Goal: Use online tool/utility: Utilize a website feature to perform a specific function

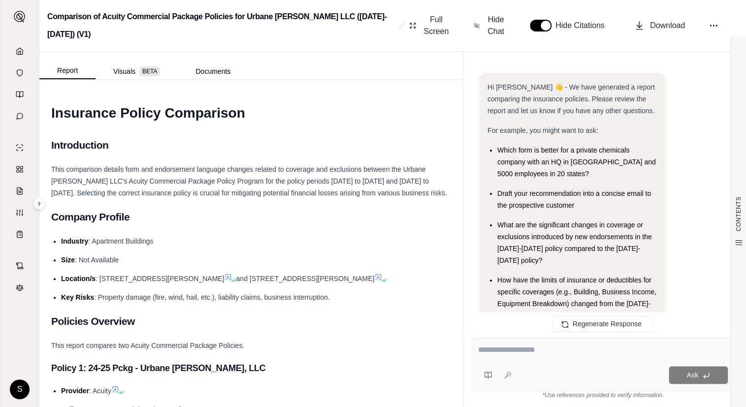
scroll to position [7048, 0]
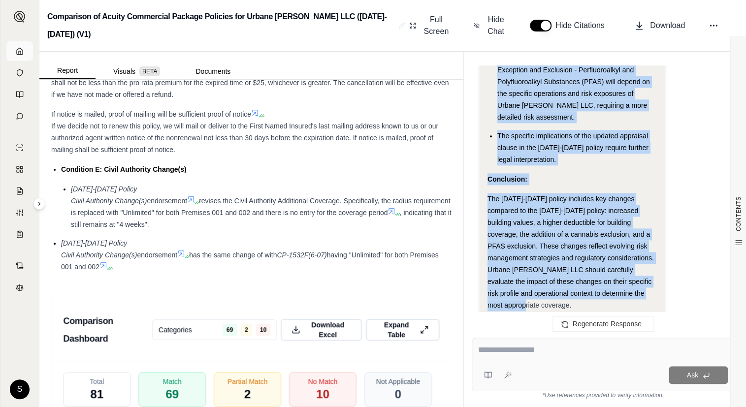
click at [16, 48] on icon at bounding box center [20, 51] width 8 height 8
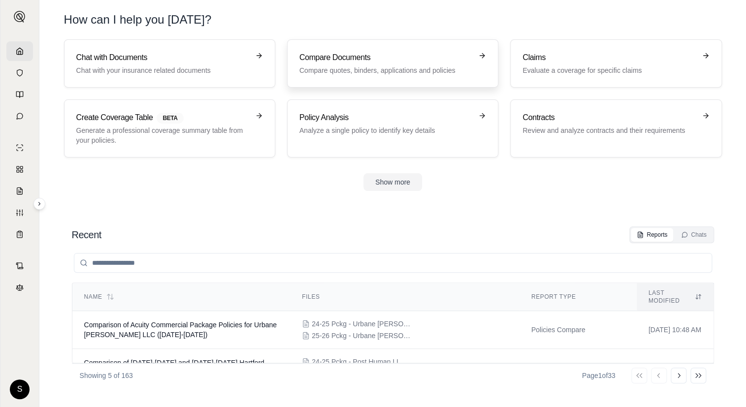
click at [411, 75] on p "Compare quotes, binders, applications and policies" at bounding box center [385, 70] width 173 height 10
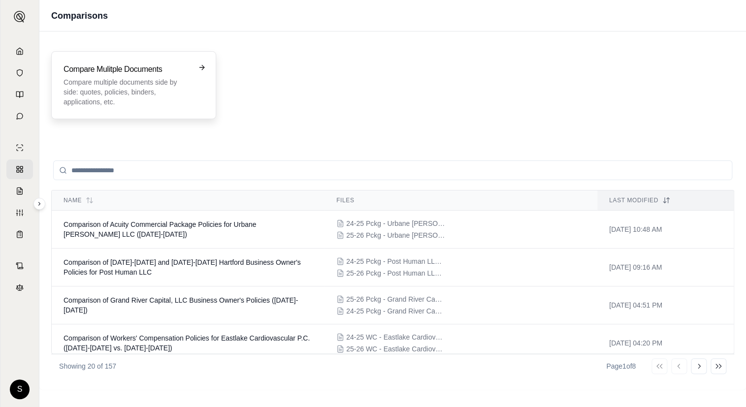
click at [168, 105] on p "Compare multiple documents side by side: quotes, policies, binders, application…" at bounding box center [126, 92] width 127 height 30
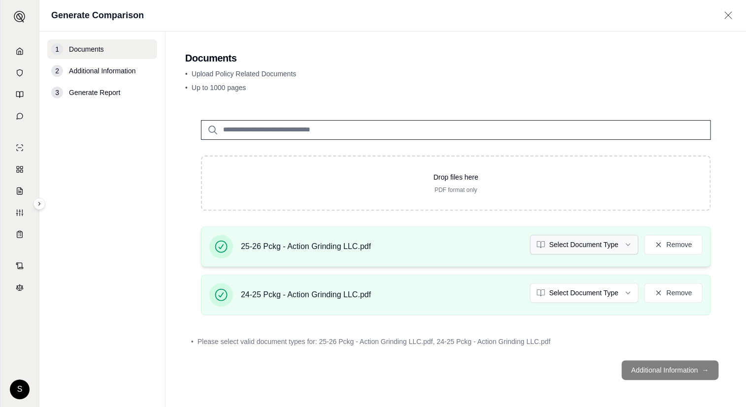
click at [614, 244] on html "S Generate Comparison 1 Documents 2 Additional Information 3 Generate Report Do…" at bounding box center [373, 203] width 746 height 407
click at [576, 297] on html "S Generate Comparison 1 Documents 2 Additional Information 3 Generate Report Do…" at bounding box center [373, 203] width 746 height 407
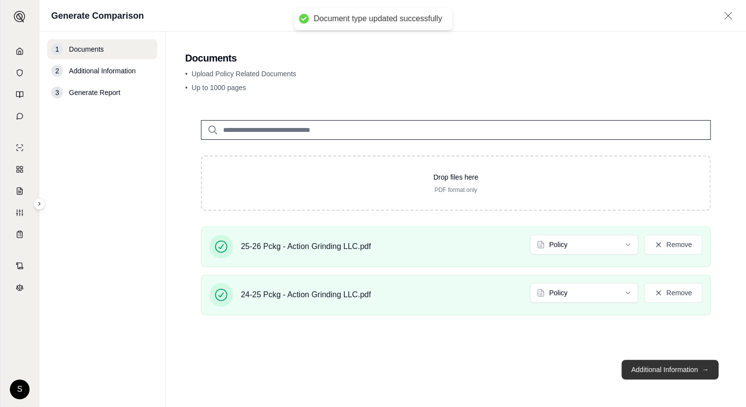
click at [656, 373] on button "Additional Information →" at bounding box center [669, 370] width 97 height 20
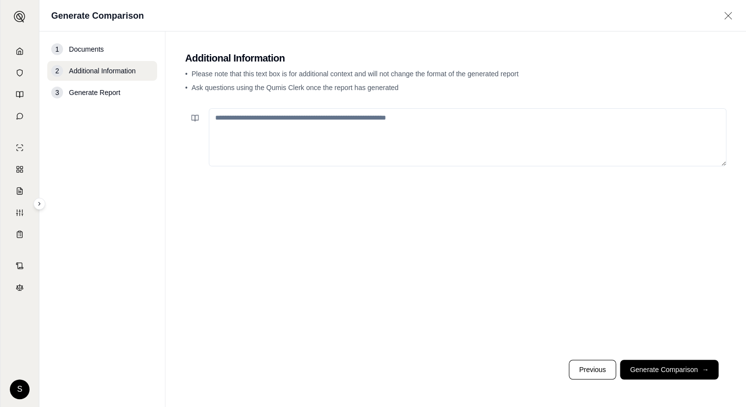
click at [292, 140] on textarea at bounding box center [467, 137] width 517 height 58
paste textarea "**********"
type textarea "**********"
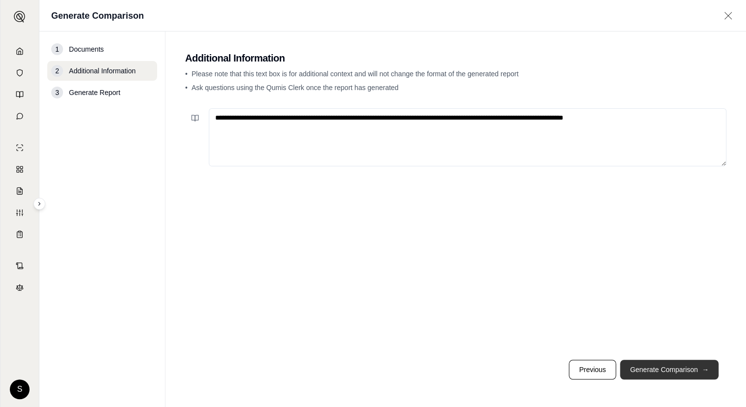
click at [654, 364] on button "Generate Comparison →" at bounding box center [669, 370] width 98 height 20
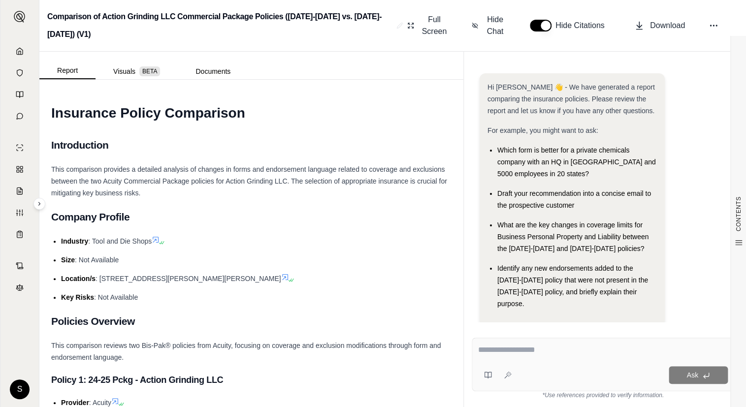
paste textarea "**********"
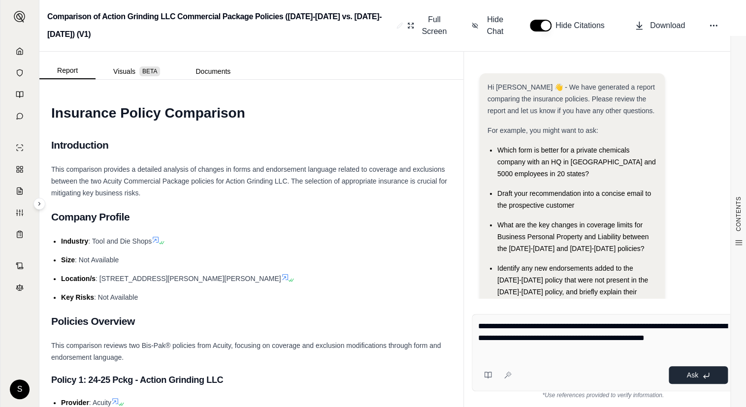
type textarea "**********"
click at [685, 375] on button "Ask" at bounding box center [697, 375] width 59 height 18
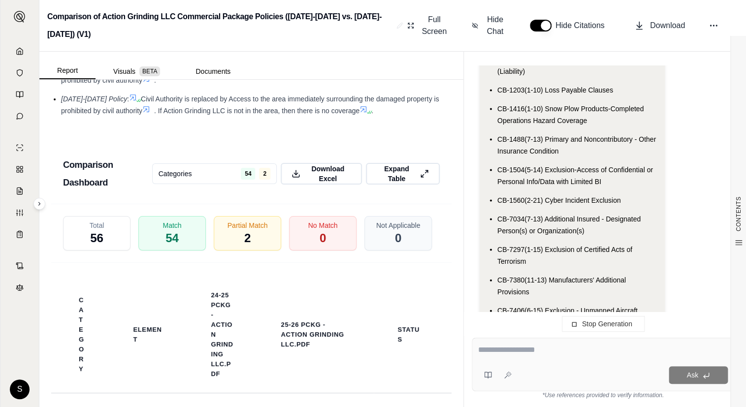
scroll to position [1438, 0]
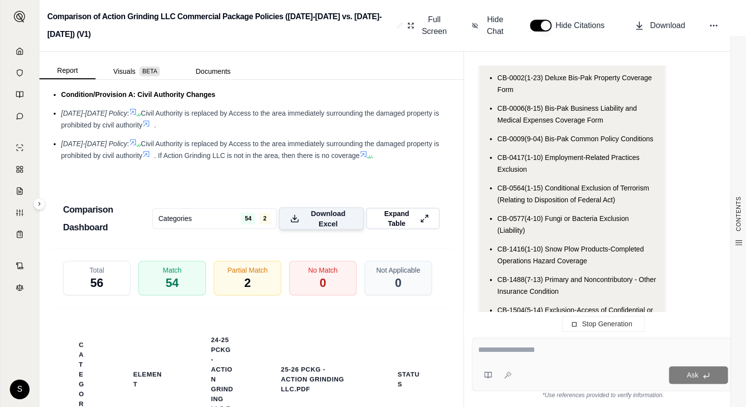
click at [326, 208] on span "Download Excel" at bounding box center [327, 218] width 49 height 21
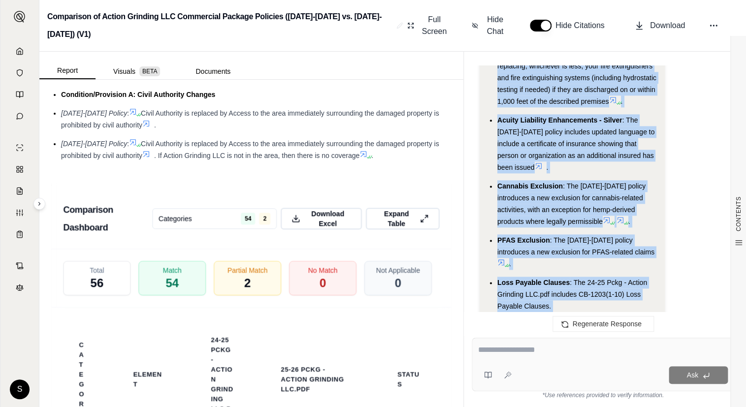
scroll to position [5595, 0]
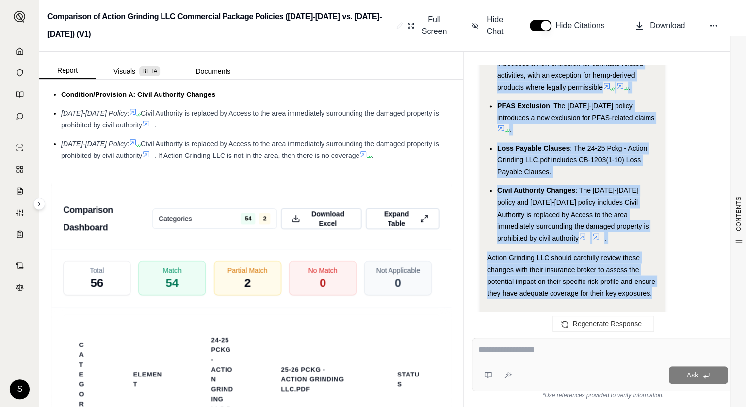
drag, startPoint x: 485, startPoint y: 226, endPoint x: 654, endPoint y: 257, distance: 171.2
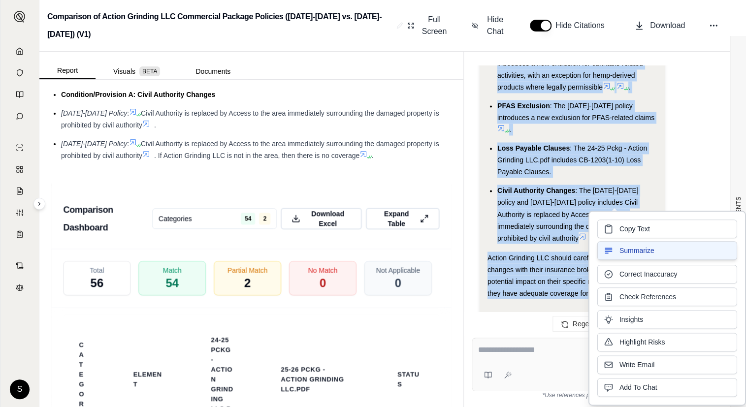
copy div "Here's a detailed comparison of the changes in forms and endorsement language b…"
click at [22, 50] on icon at bounding box center [20, 51] width 6 height 6
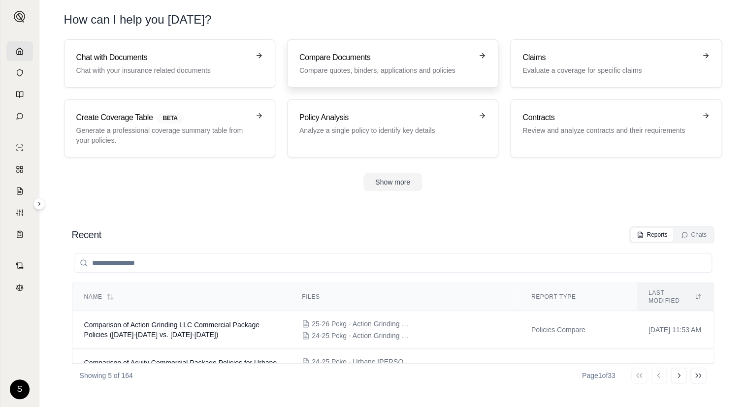
click at [432, 61] on h3 "Compare Documents" at bounding box center [385, 58] width 173 height 12
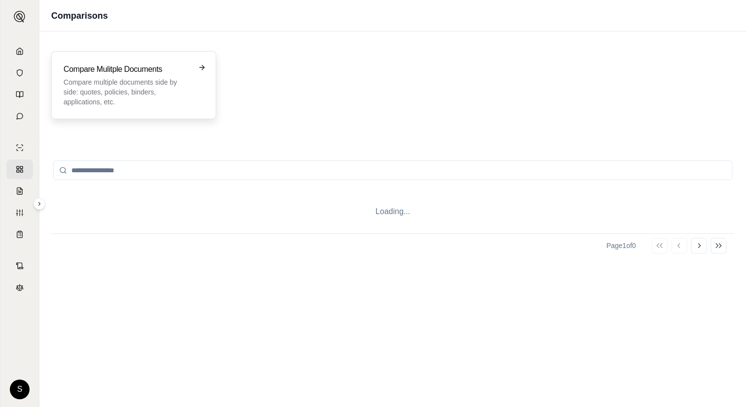
drag, startPoint x: 154, startPoint y: 98, endPoint x: 144, endPoint y: 97, distance: 9.9
click at [144, 97] on p "Compare multiple documents side by side: quotes, policies, binders, application…" at bounding box center [126, 92] width 127 height 30
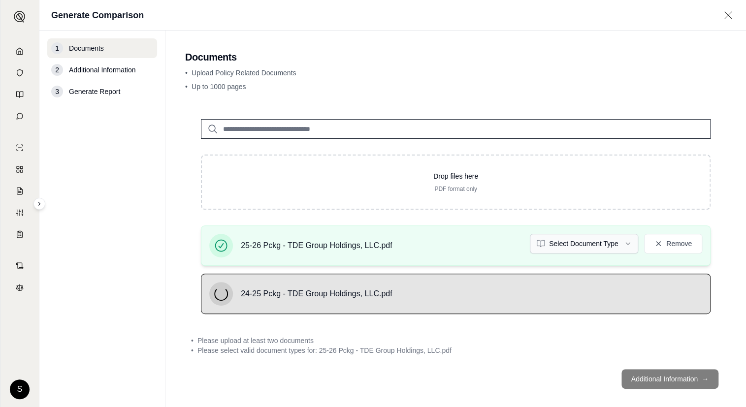
click at [616, 251] on body "S Generate Comparison 1 Documents 2 Additional Information 3 Generate Report Do…" at bounding box center [373, 203] width 746 height 407
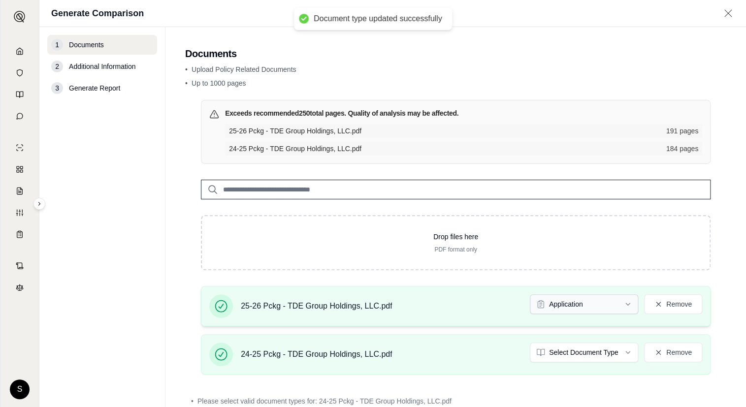
click at [572, 300] on html "Document type updated successfully S Generate Comparison 1 Documents 2 Addition…" at bounding box center [373, 203] width 746 height 407
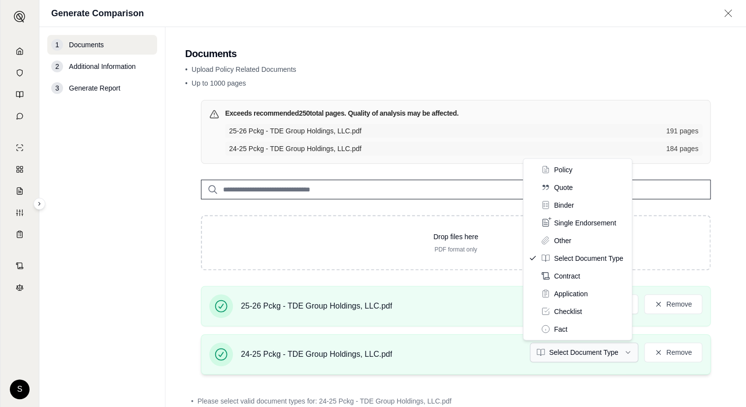
click at [578, 353] on html "Document type updated successfully S Generate Comparison 1 Documents 2 Addition…" at bounding box center [373, 203] width 746 height 407
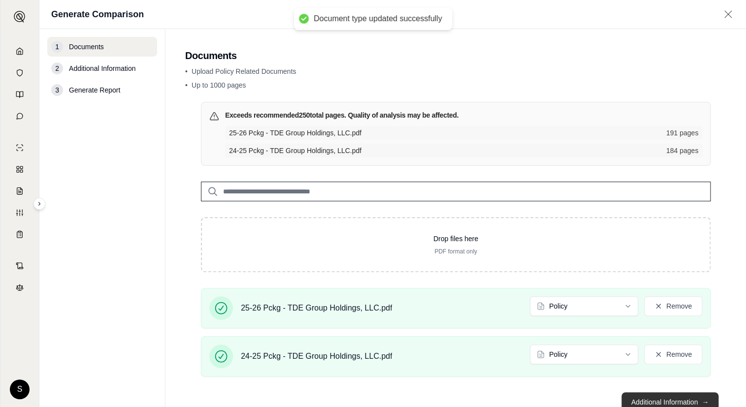
click at [665, 398] on button "Additional Information →" at bounding box center [669, 402] width 97 height 20
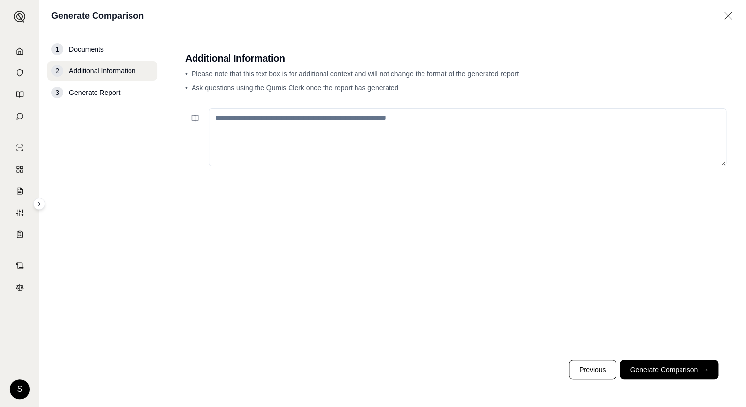
click at [321, 139] on textarea at bounding box center [467, 137] width 517 height 58
paste textarea "**********"
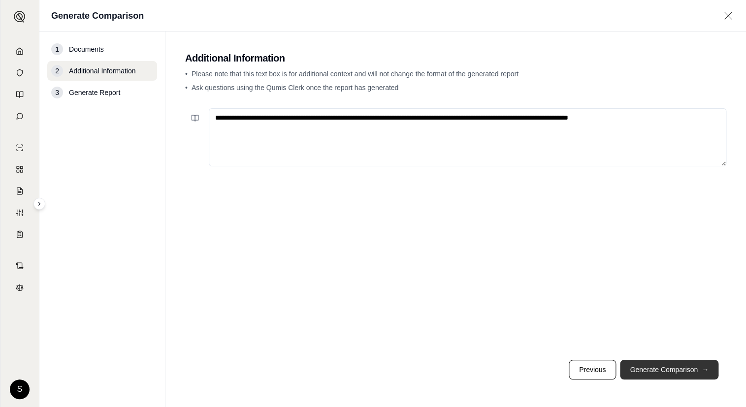
type textarea "**********"
click at [651, 360] on button "Generate Comparison →" at bounding box center [669, 370] width 98 height 20
